Goal: Transaction & Acquisition: Purchase product/service

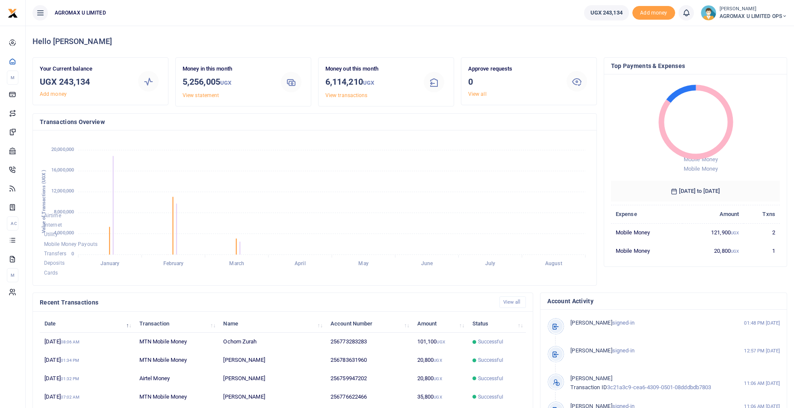
scroll to position [114, 163]
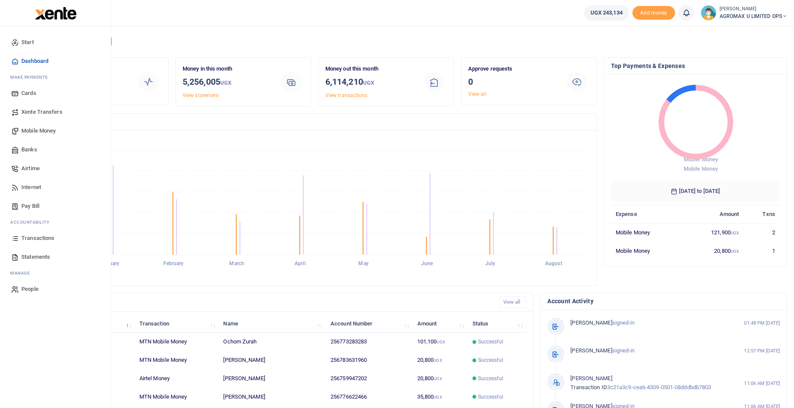
click at [35, 130] on span "Mobile Money" at bounding box center [38, 131] width 34 height 9
click at [36, 129] on span "Mobile Money" at bounding box center [38, 131] width 34 height 9
click at [51, 128] on span "Mobile Money" at bounding box center [38, 131] width 34 height 9
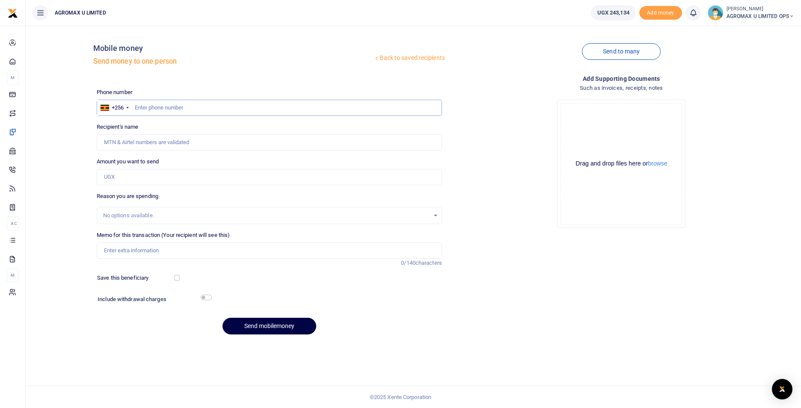
click at [167, 109] on input "text" at bounding box center [269, 108] width 345 height 16
type input "701763608"
click at [135, 176] on input "Amount you want to send" at bounding box center [269, 177] width 345 height 16
type input "30,000"
click at [206, 295] on input "checkbox" at bounding box center [206, 298] width 11 height 6
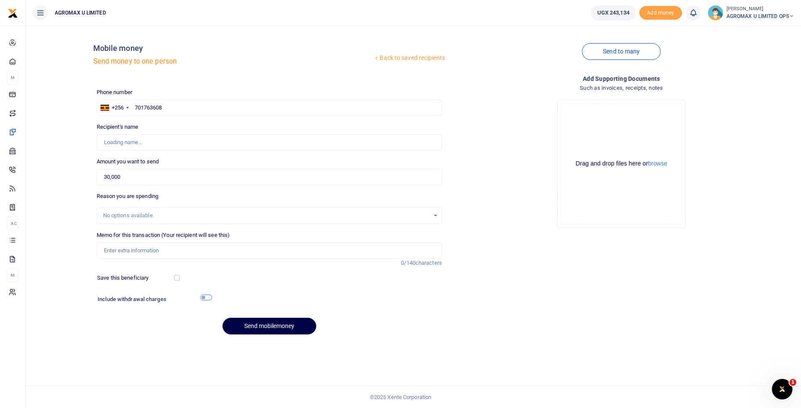
checkbox input "true"
type input "Daniel Oduma"
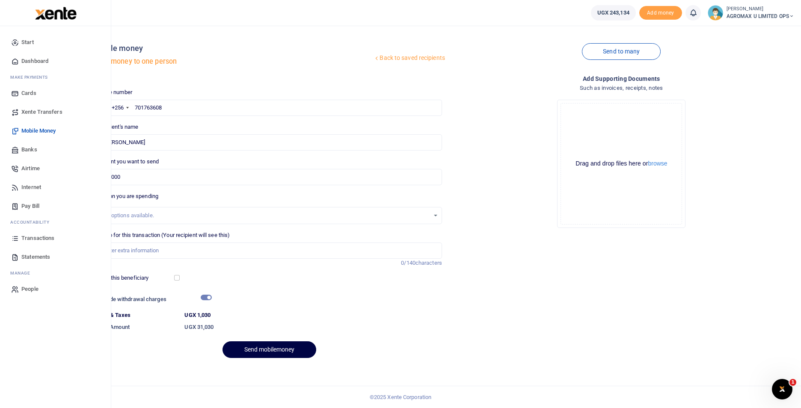
click at [37, 61] on span "Dashboard" at bounding box center [34, 61] width 27 height 9
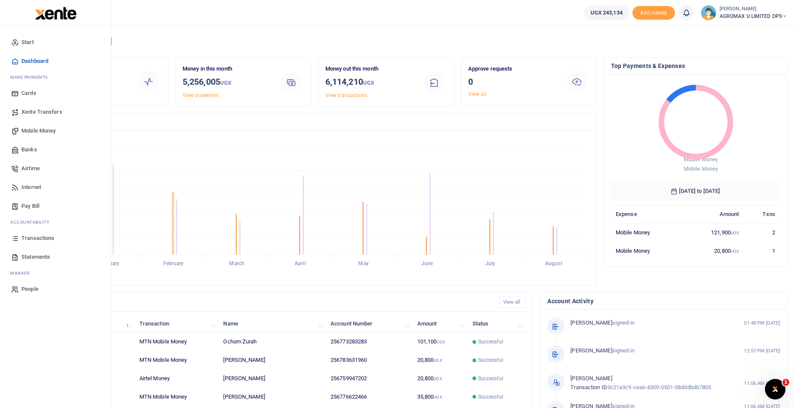
click at [49, 130] on span "Mobile Money" at bounding box center [38, 131] width 34 height 9
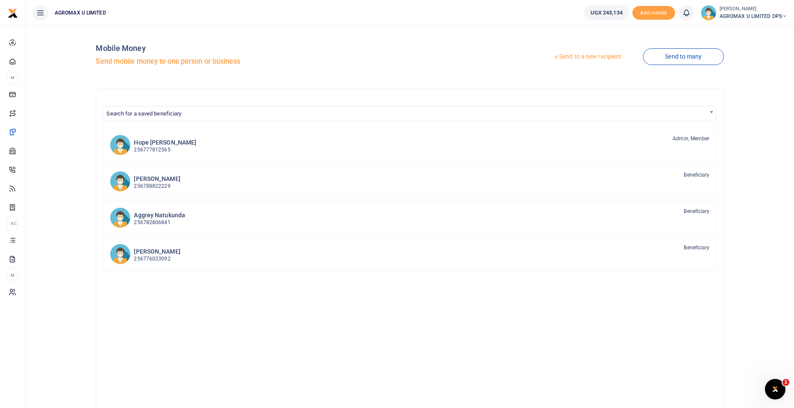
click at [604, 58] on link "Send to a new recipient" at bounding box center [588, 56] width 112 height 15
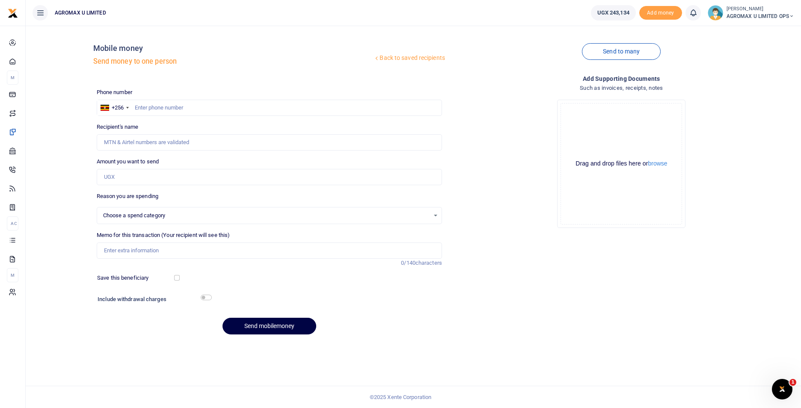
select select
click at [169, 109] on input "text" at bounding box center [269, 108] width 345 height 16
click at [154, 142] on input "Recipient's name" at bounding box center [269, 142] width 345 height 16
click at [106, 174] on input "Amount you want to send" at bounding box center [269, 177] width 345 height 16
click at [151, 108] on input "text" at bounding box center [269, 108] width 345 height 16
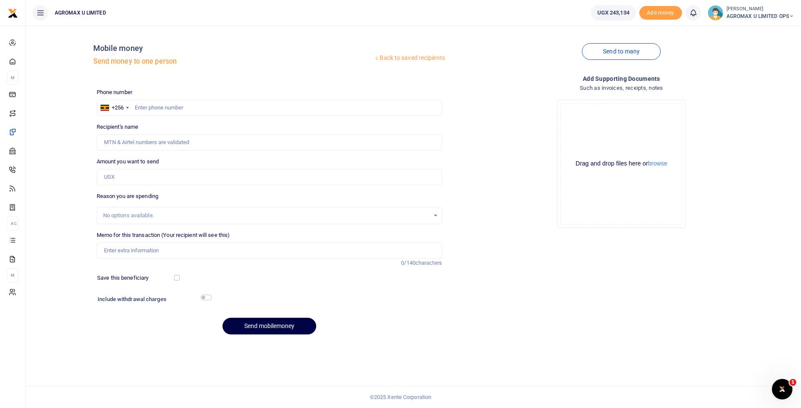
click at [136, 210] on div "No options available." at bounding box center [269, 215] width 345 height 17
click at [151, 104] on input "text" at bounding box center [269, 108] width 345 height 16
click at [149, 105] on input "text" at bounding box center [269, 108] width 345 height 16
type input "759947202"
type input "[PERSON_NAME]"
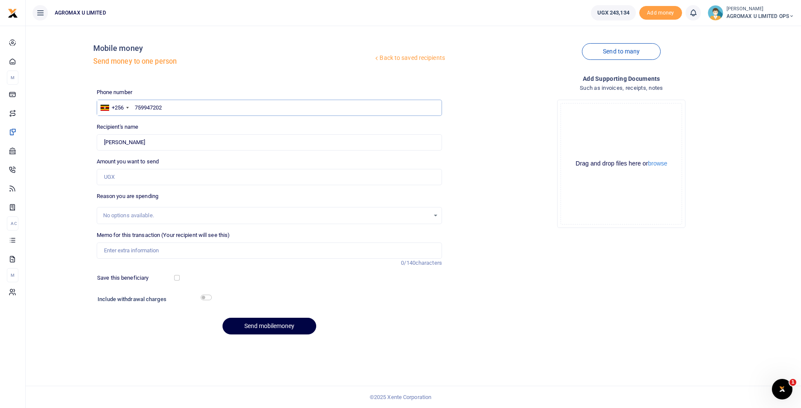
type input "759947202"
click at [125, 169] on input "Amount you want to send" at bounding box center [269, 177] width 345 height 16
type input "40,000"
click at [140, 251] on input "Memo for this transaction (Your recipient will see this)" at bounding box center [269, 250] width 345 height 16
click at [229, 251] on input "Transport to and from millenium" at bounding box center [269, 250] width 345 height 16
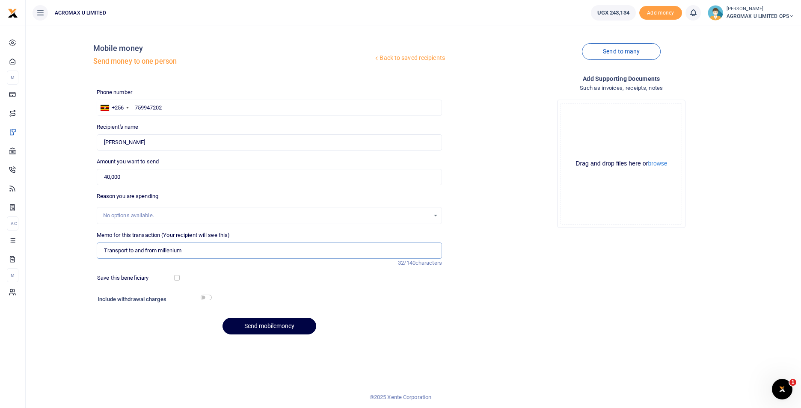
click at [229, 251] on input "Transport to and from millenium" at bounding box center [269, 250] width 345 height 16
click at [230, 248] on input "Transport to and from millenium" at bounding box center [269, 250] width 345 height 16
click at [212, 250] on input "Transport to and from millenium for repairs" at bounding box center [269, 250] width 345 height 16
type input "Transport to and from millenium for repairs plus lunch"
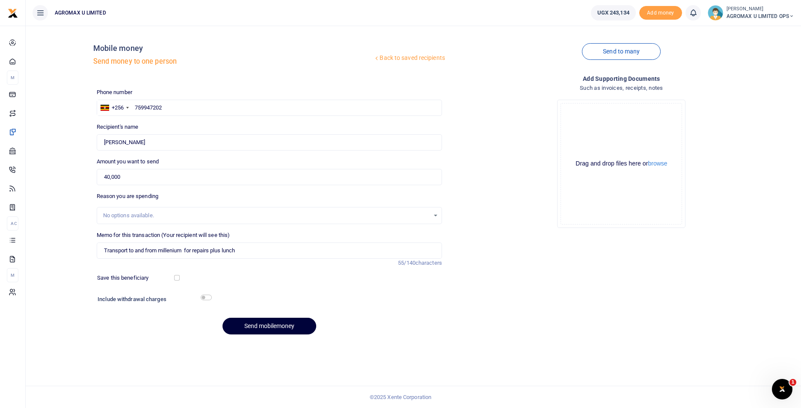
click at [263, 331] on button "Send mobilemoney" at bounding box center [269, 326] width 94 height 17
click at [159, 109] on input "text" at bounding box center [269, 108] width 345 height 16
type input "765480659"
type input "[PERSON_NAME]"
type input "765480659"
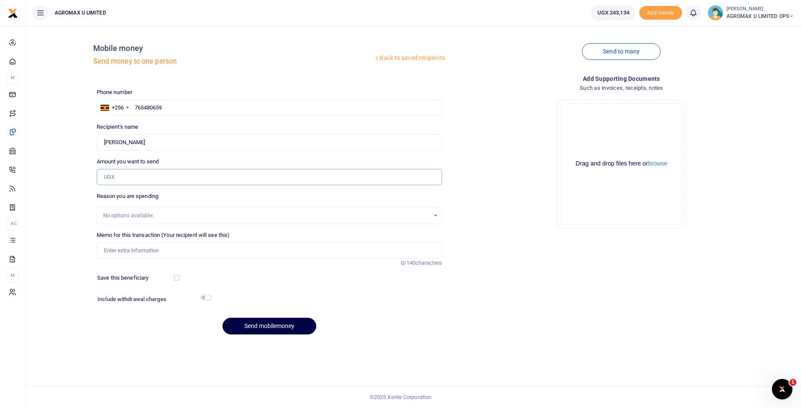
click at [144, 180] on input "Amount you want to send" at bounding box center [269, 177] width 345 height 16
type input "60,000"
click at [127, 251] on input "Memo for this transaction (Your recipient will see this)" at bounding box center [269, 250] width 345 height 16
type input "3 rolls of toilet paper"
click at [204, 296] on input "checkbox" at bounding box center [206, 298] width 11 height 6
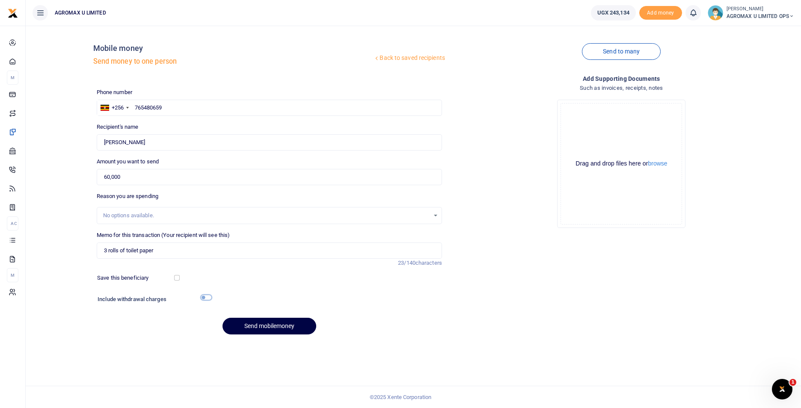
checkbox input "true"
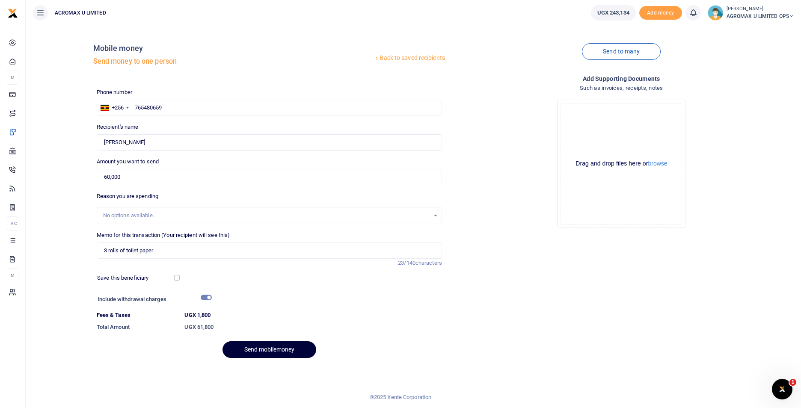
click at [260, 344] on button "Send mobilemoney" at bounding box center [269, 349] width 94 height 17
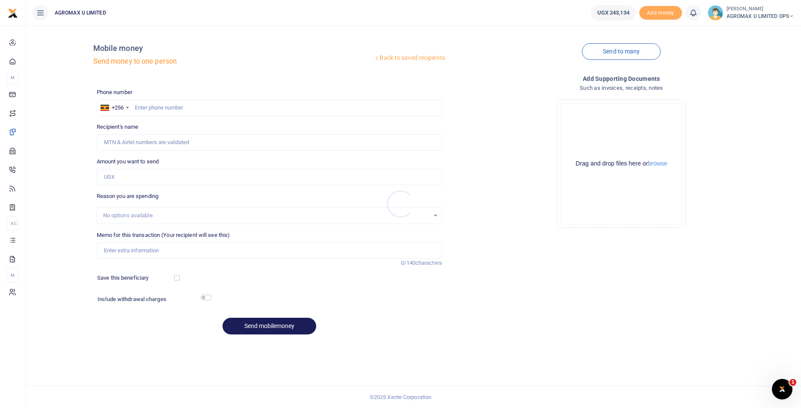
click at [64, 150] on div at bounding box center [400, 204] width 801 height 408
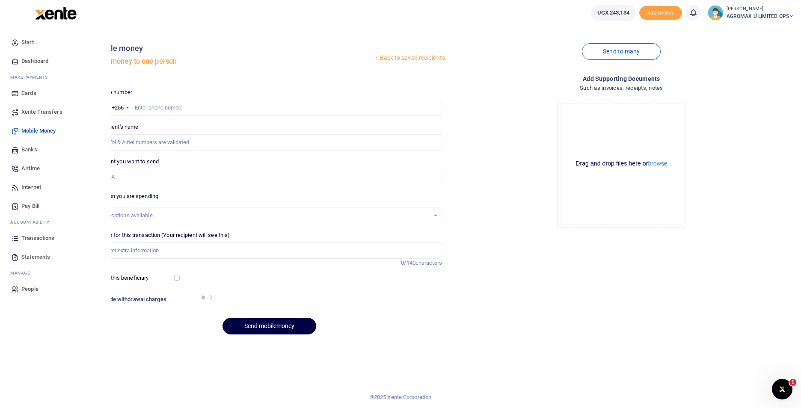
click at [27, 60] on span "Dashboard" at bounding box center [34, 61] width 27 height 9
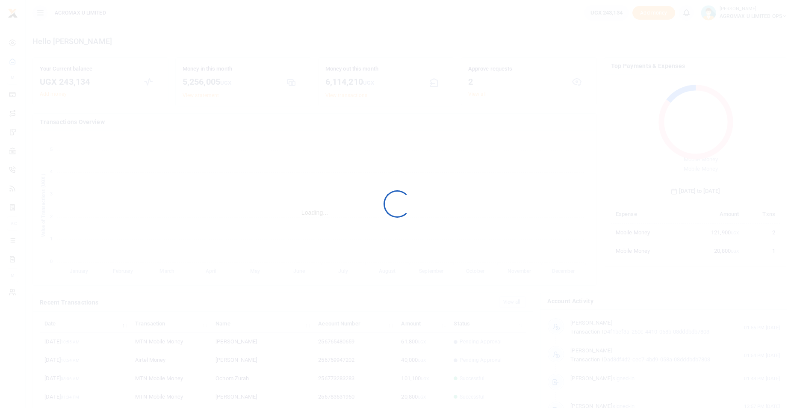
scroll to position [7, 7]
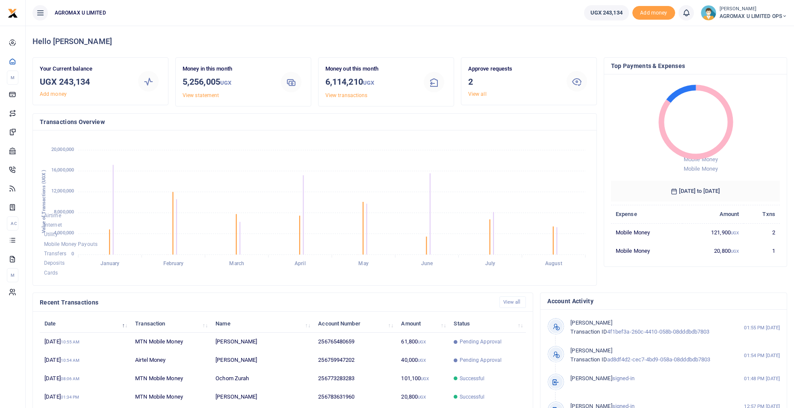
click at [785, 16] on icon at bounding box center [784, 16] width 5 height 6
click at [745, 29] on link "Switch accounts" at bounding box center [755, 31] width 68 height 12
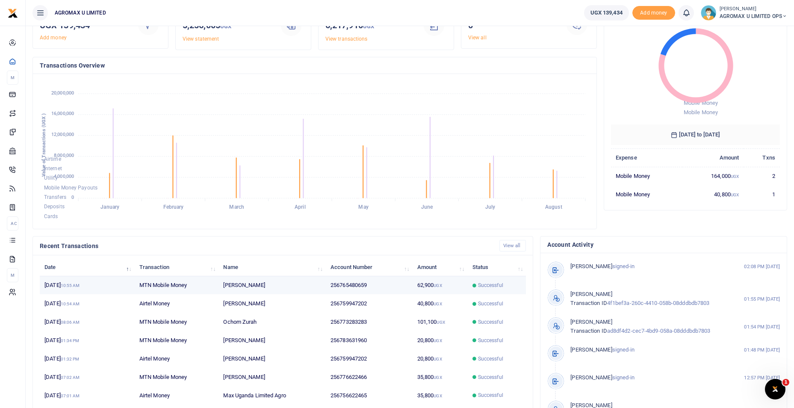
scroll to position [103, 0]
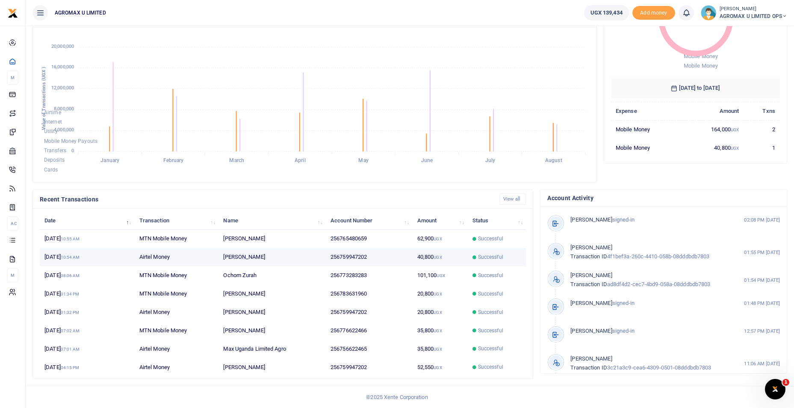
click at [56, 256] on td "[DATE] 10:54 AM" at bounding box center [87, 257] width 95 height 18
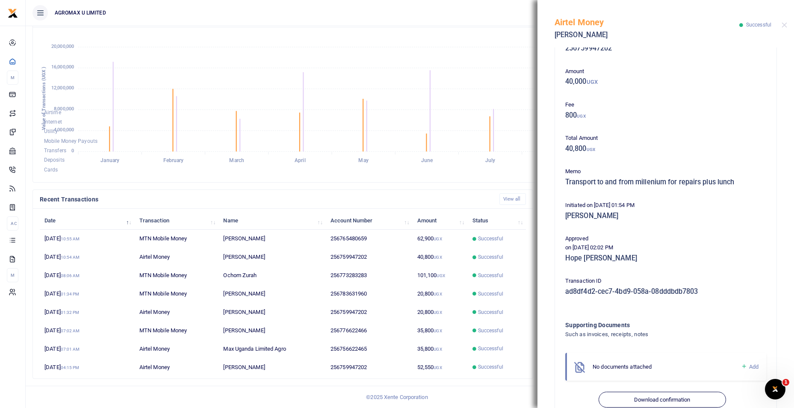
scroll to position [47, 0]
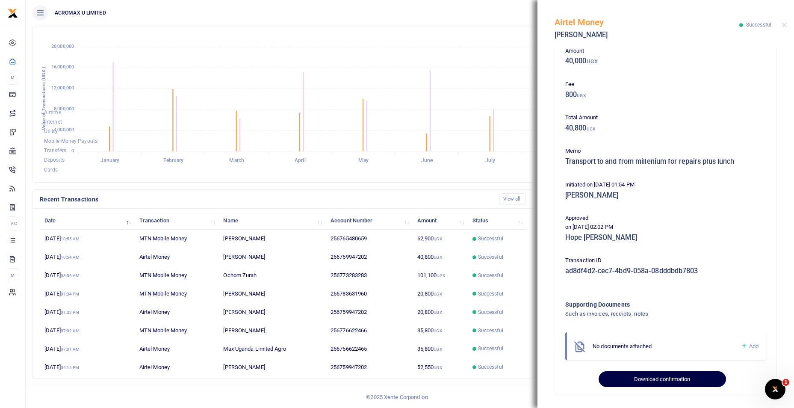
click at [642, 375] on button "Download confirmation" at bounding box center [662, 379] width 127 height 16
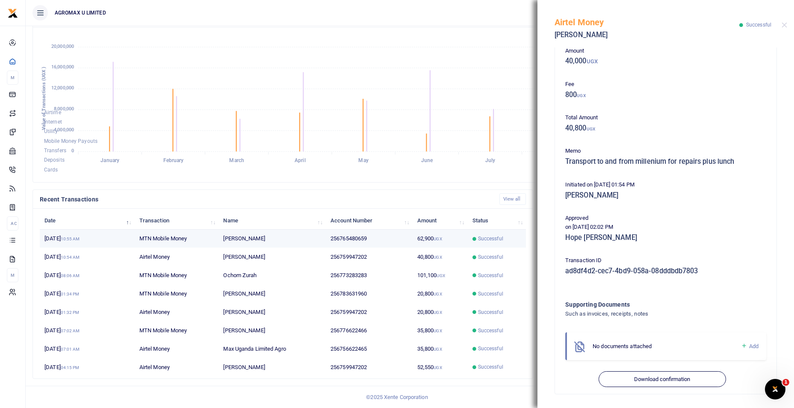
click at [356, 236] on td "256765480659" at bounding box center [369, 239] width 87 height 18
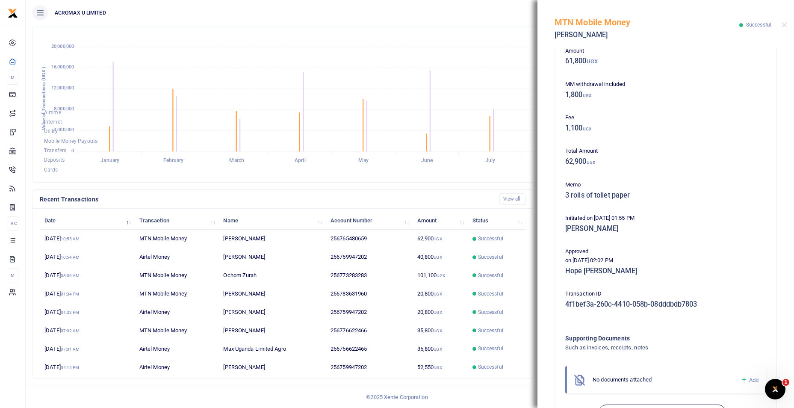
scroll to position [80, 0]
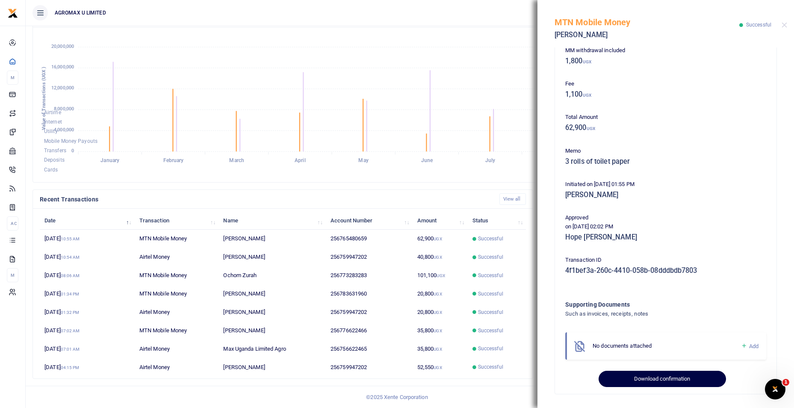
click at [645, 374] on button "Download confirmation" at bounding box center [662, 379] width 127 height 16
click at [786, 24] on button "Close" at bounding box center [785, 25] width 6 height 6
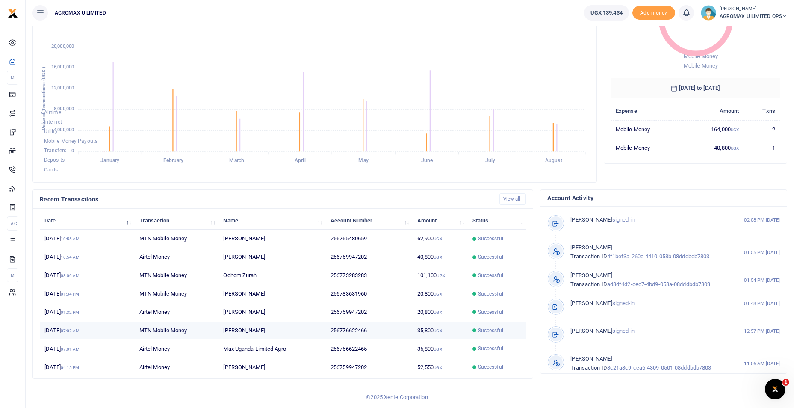
click at [430, 327] on td "35,800 UGX" at bounding box center [440, 331] width 55 height 18
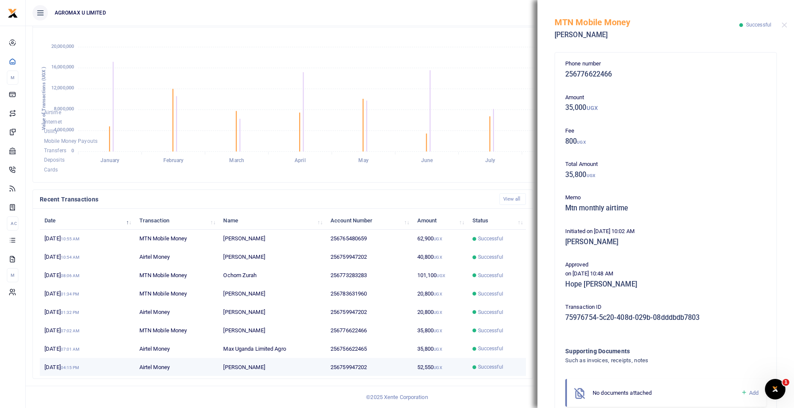
click at [427, 363] on td "52,550 UGX" at bounding box center [440, 367] width 55 height 18
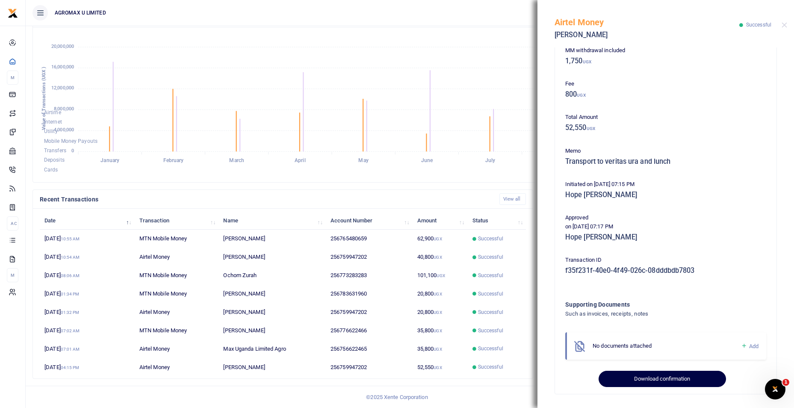
click at [651, 374] on button "Download confirmation" at bounding box center [662, 379] width 127 height 16
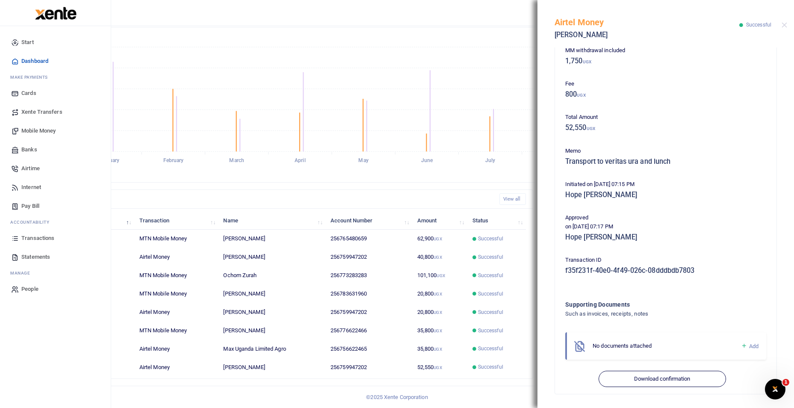
click at [44, 238] on span "Transactions" at bounding box center [37, 238] width 33 height 9
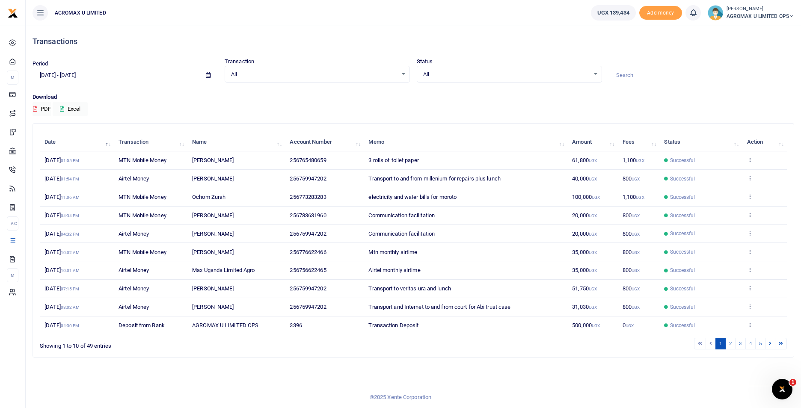
click at [753, 307] on td "View details Send again" at bounding box center [763, 307] width 45 height 18
click at [749, 306] on icon at bounding box center [750, 306] width 6 height 6
click at [718, 319] on link "View details" at bounding box center [718, 321] width 68 height 12
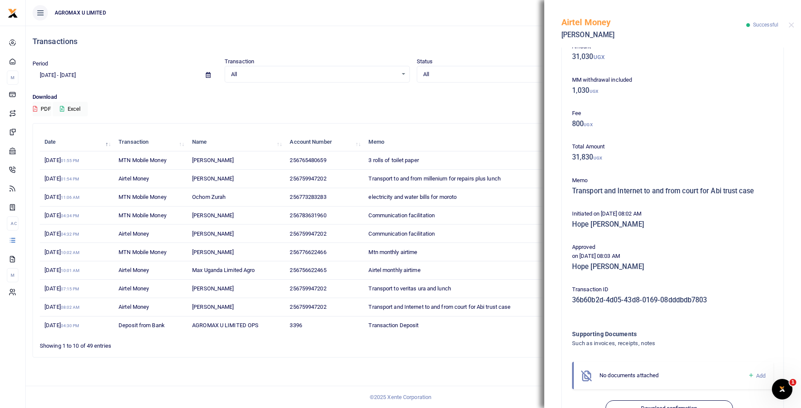
scroll to position [80, 0]
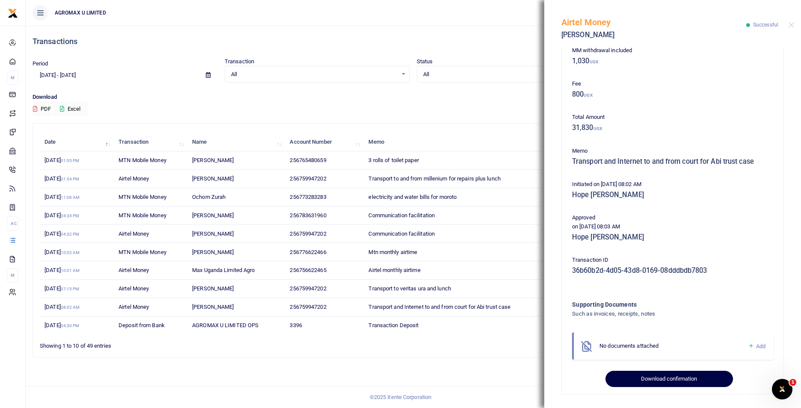
click at [649, 380] on button "Download confirmation" at bounding box center [668, 379] width 127 height 16
click at [653, 376] on button "Download confirmation" at bounding box center [668, 379] width 127 height 16
click at [792, 27] on button "Close" at bounding box center [791, 25] width 6 height 6
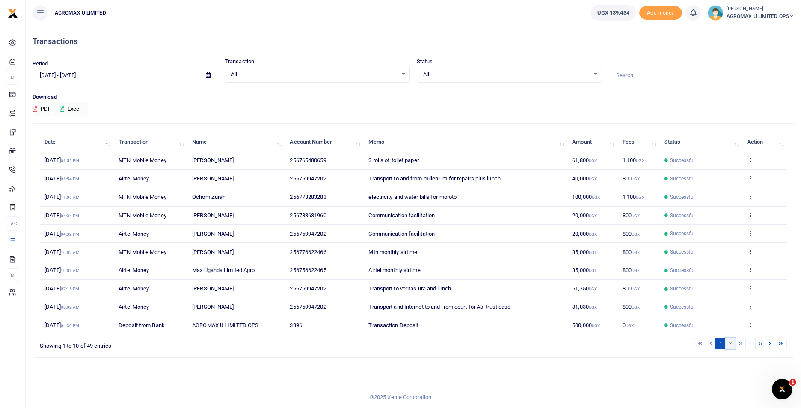
click at [730, 344] on link "2" at bounding box center [730, 344] width 10 height 12
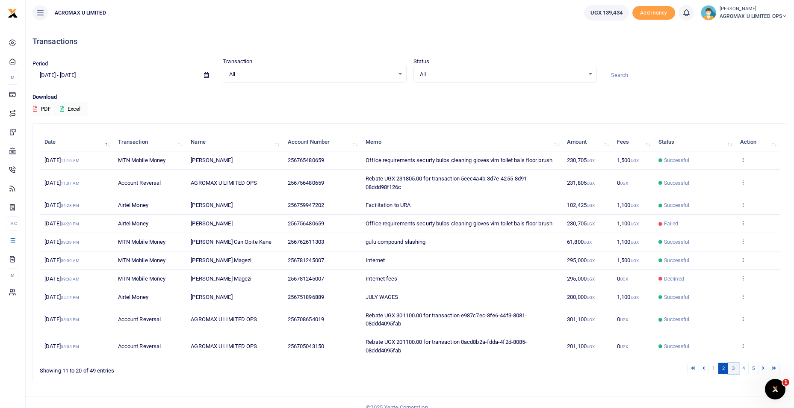
click at [734, 366] on link "3" at bounding box center [733, 369] width 10 height 12
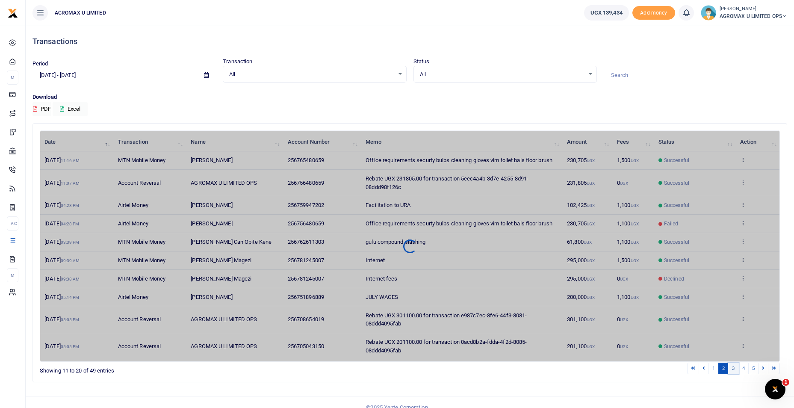
click at [736, 369] on link "3" at bounding box center [733, 369] width 10 height 12
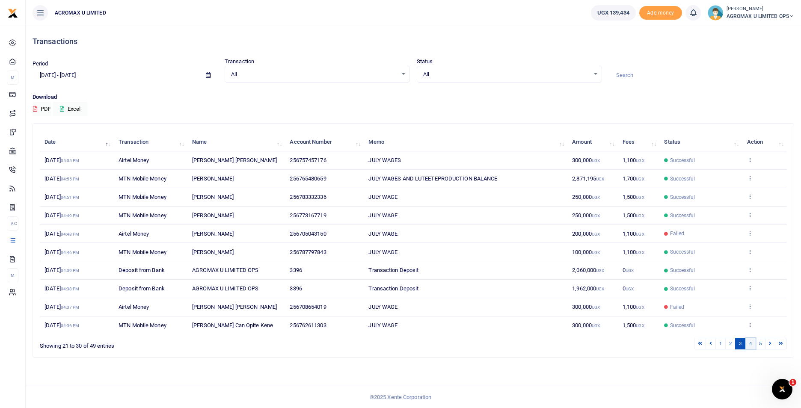
click at [751, 343] on link "4" at bounding box center [750, 344] width 10 height 12
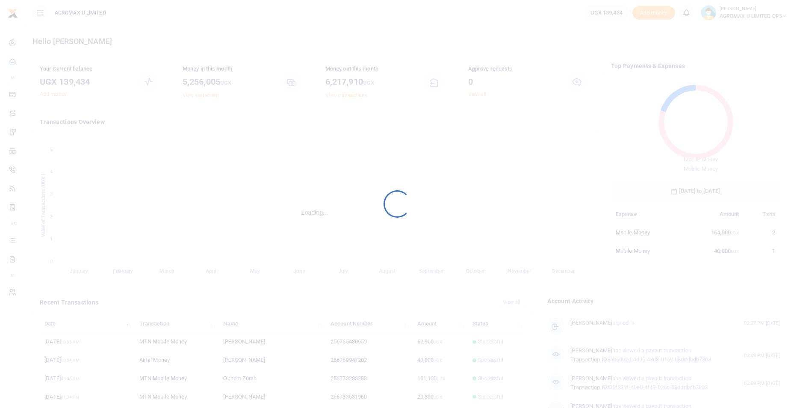
scroll to position [114, 163]
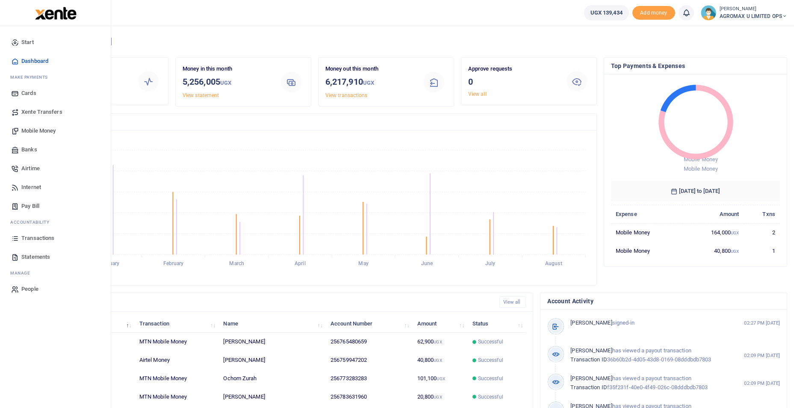
click at [42, 238] on span "Transactions" at bounding box center [37, 238] width 33 height 9
